Goal: Task Accomplishment & Management: Manage account settings

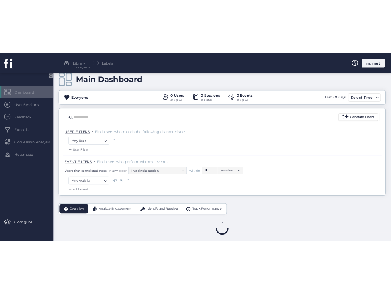
scroll to position [21, 0]
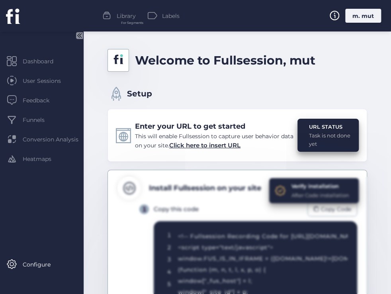
click at [363, 12] on div "m. mut" at bounding box center [363, 16] width 36 height 14
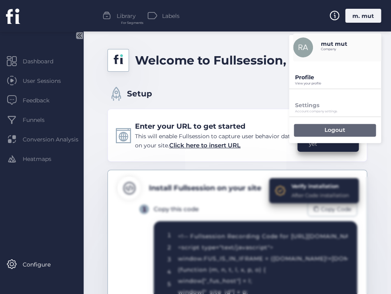
click at [322, 128] on div "Logout" at bounding box center [335, 130] width 82 height 13
